Goal: Information Seeking & Learning: Understand process/instructions

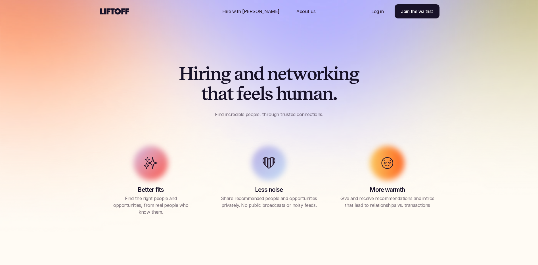
click at [113, 12] on use at bounding box center [114, 11] width 29 height 6
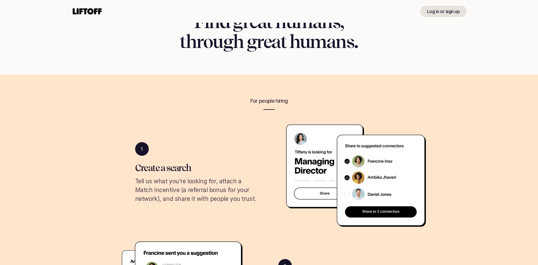
scroll to position [34, 0]
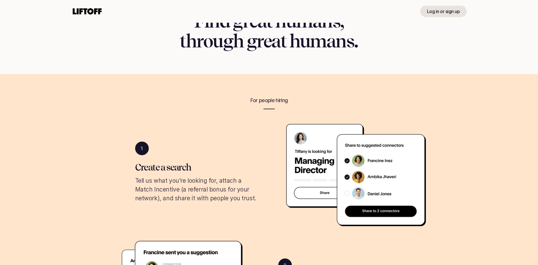
click at [90, 12] on use at bounding box center [87, 11] width 29 height 6
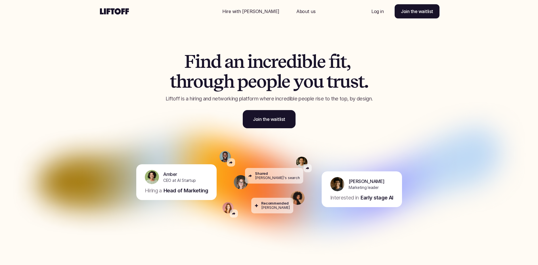
click at [92, 53] on section "F i n d a n i n c r e d i b l e f i t , t h r o u g h p e o p l e y o u t r u s…" at bounding box center [269, 132] width 538 height 265
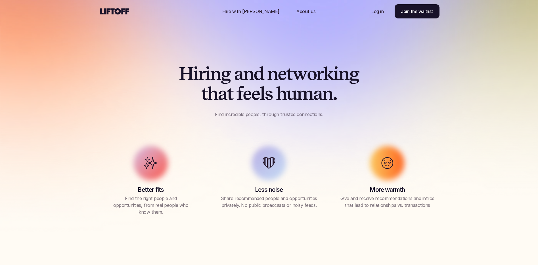
click at [109, 10] on use at bounding box center [114, 11] width 29 height 6
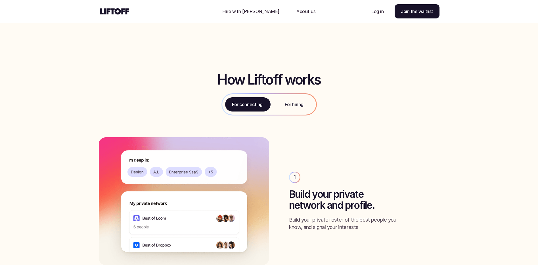
scroll to position [621, 0]
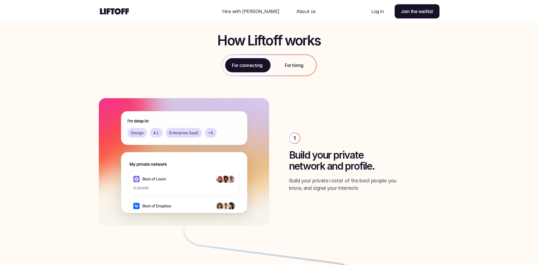
click at [298, 65] on p "For hiring" at bounding box center [294, 65] width 18 height 7
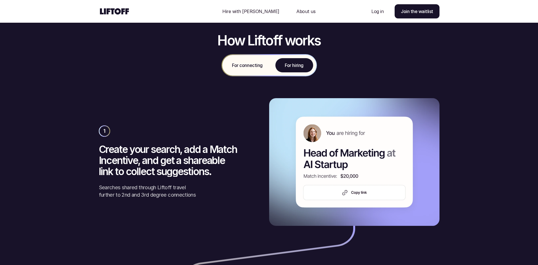
click at [243, 69] on div "For connecting" at bounding box center [247, 65] width 50 height 20
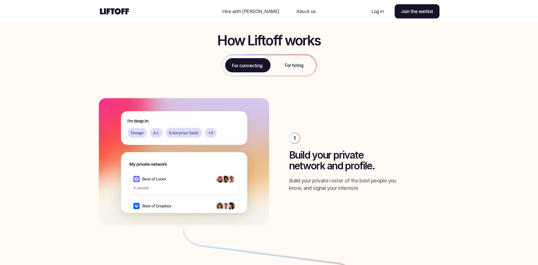
click at [282, 66] on div "For hiring" at bounding box center [294, 65] width 43 height 20
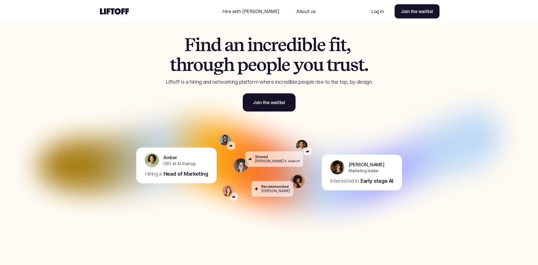
scroll to position [0, 0]
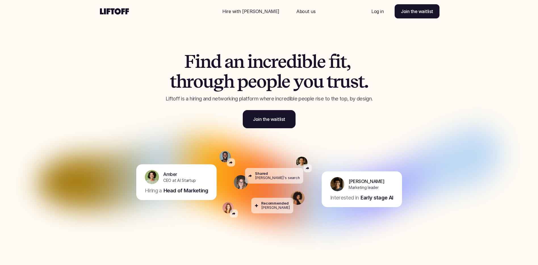
click at [244, 12] on p "Hire with [PERSON_NAME]" at bounding box center [250, 11] width 57 height 7
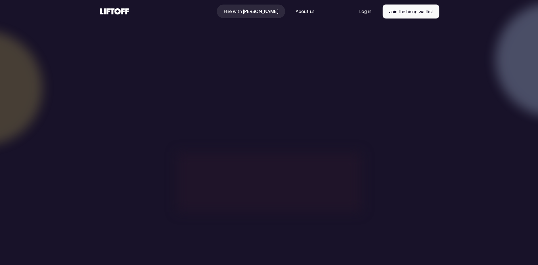
click at [114, 11] on icon at bounding box center [114, 11] width 31 height 9
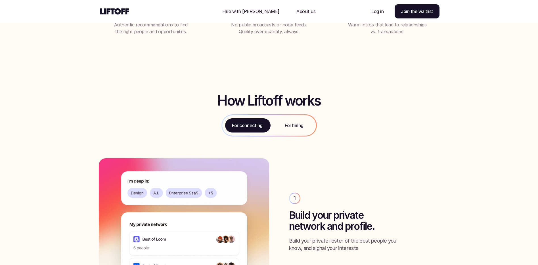
scroll to position [642, 0]
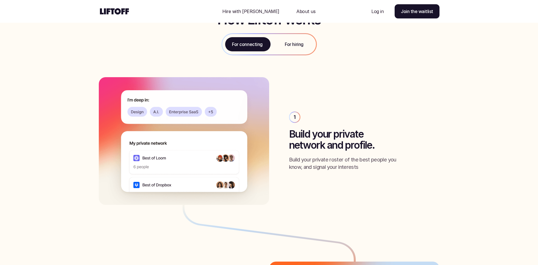
click at [293, 48] on div "For hiring" at bounding box center [294, 44] width 43 height 20
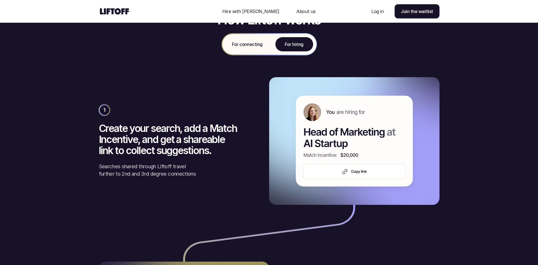
click at [115, 12] on use at bounding box center [114, 11] width 29 height 6
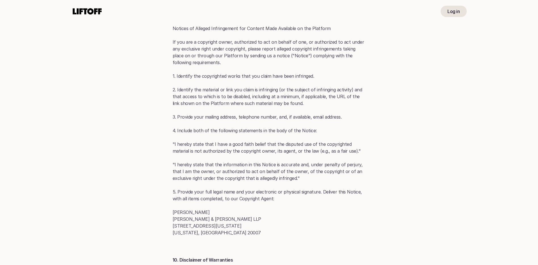
scroll to position [2131, 0]
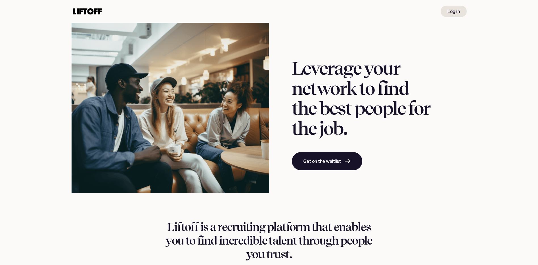
click at [94, 13] on use at bounding box center [87, 11] width 29 height 6
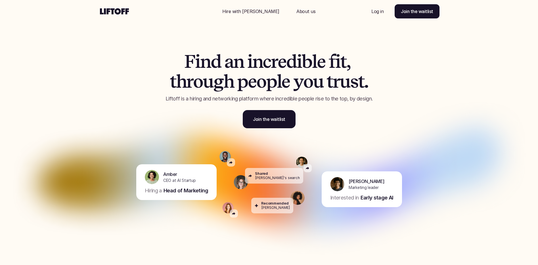
click at [138, 41] on div "F i n d a n i n c r e d i b l e f i t , t h r o u g h p e o p l e y o u t r u s…" at bounding box center [269, 86] width 341 height 114
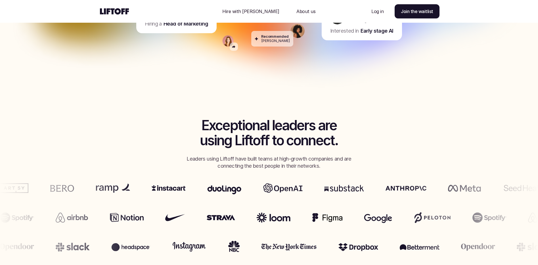
scroll to position [242, 0]
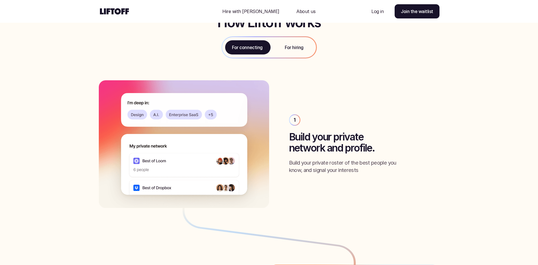
scroll to position [254, 0]
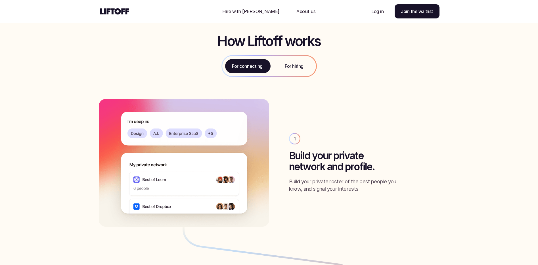
click at [233, 48] on h2 "How Liftoff works" at bounding box center [268, 41] width 103 height 15
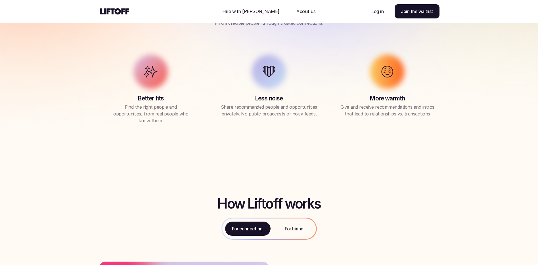
scroll to position [0, 0]
